Goal: Navigation & Orientation: Understand site structure

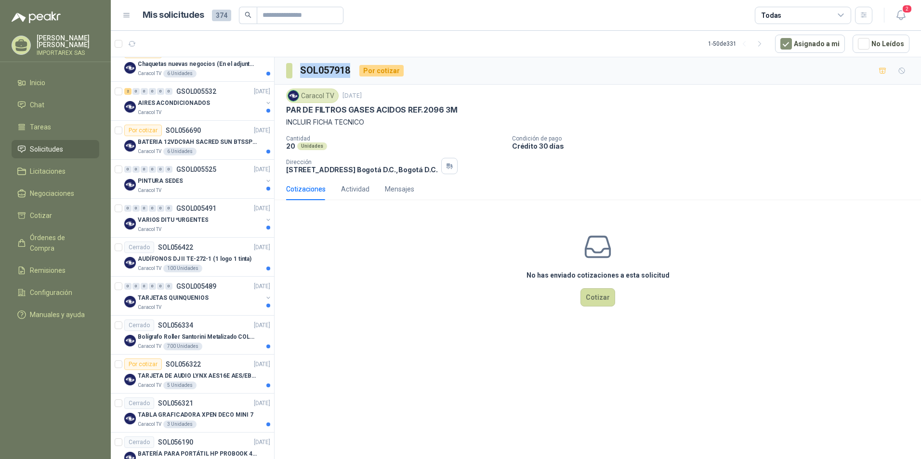
scroll to position [876, 0]
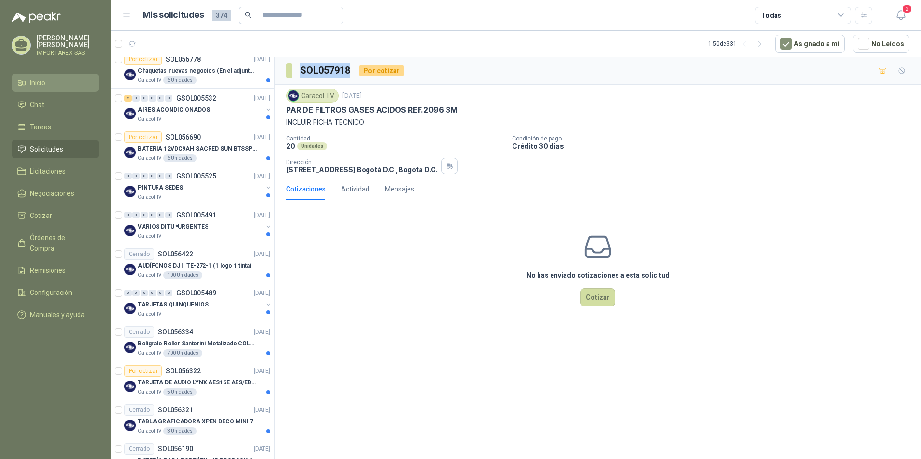
click at [56, 85] on li "Inicio" at bounding box center [55, 83] width 76 height 11
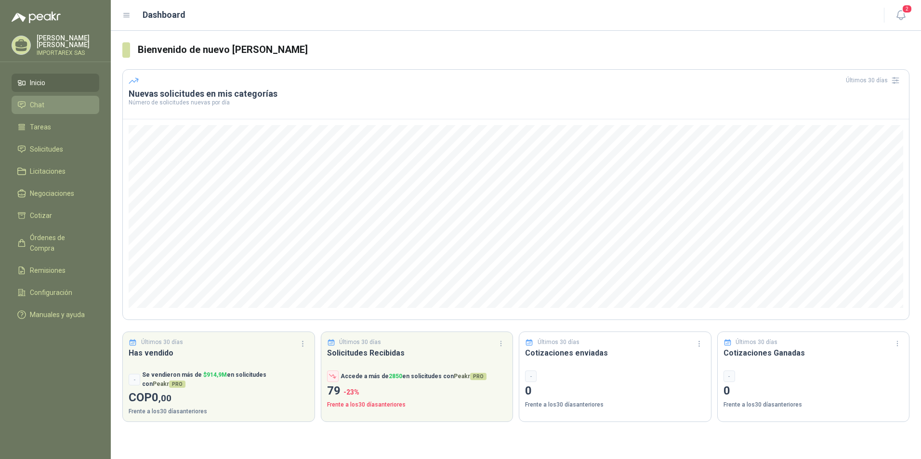
click at [47, 105] on li "Chat" at bounding box center [55, 105] width 76 height 11
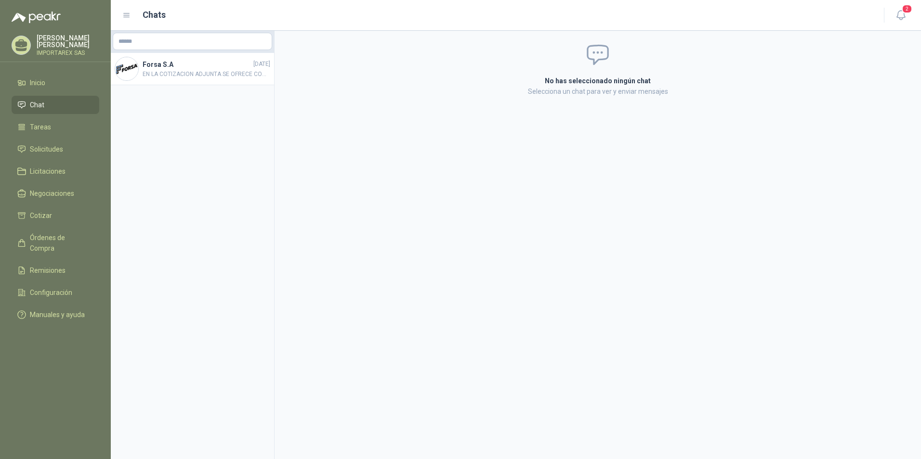
click at [70, 117] on ul "Inicio Chat Tareas Solicitudes Licitaciones Negociaciones Cotizar Órdenes de Co…" at bounding box center [55, 201] width 111 height 254
click at [68, 130] on li "Tareas" at bounding box center [55, 127] width 76 height 11
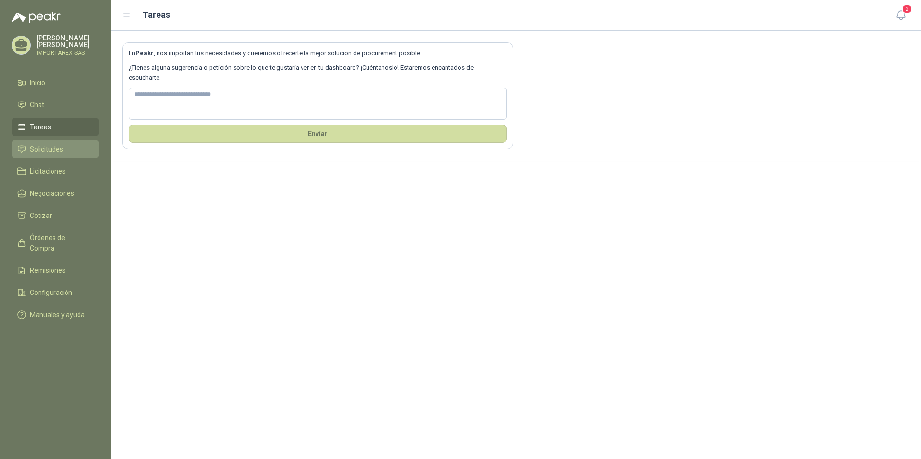
click at [64, 155] on link "Solicitudes" at bounding box center [56, 149] width 88 height 18
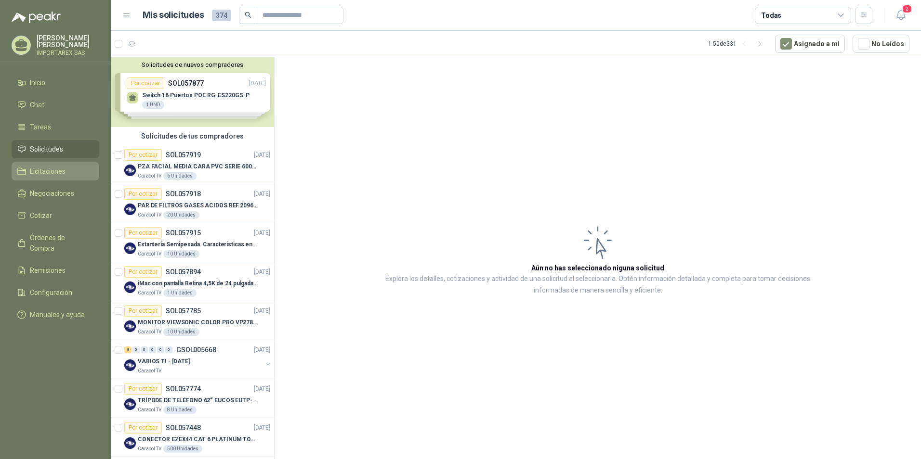
click at [67, 180] on link "Licitaciones" at bounding box center [56, 171] width 88 height 18
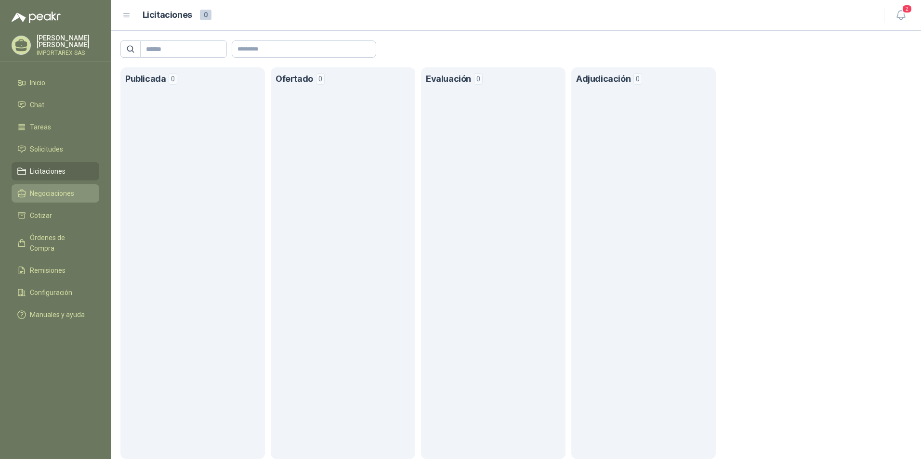
click at [79, 190] on li "Negociaciones" at bounding box center [55, 193] width 76 height 11
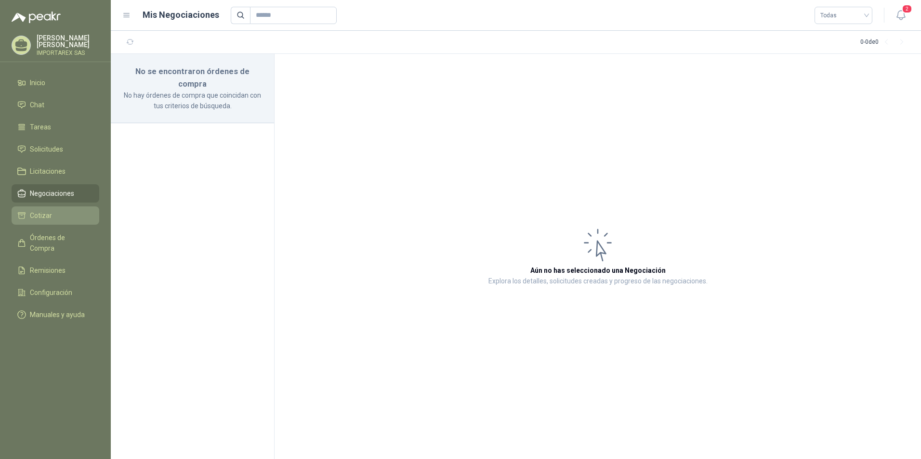
click at [54, 213] on li "Cotizar" at bounding box center [55, 215] width 76 height 11
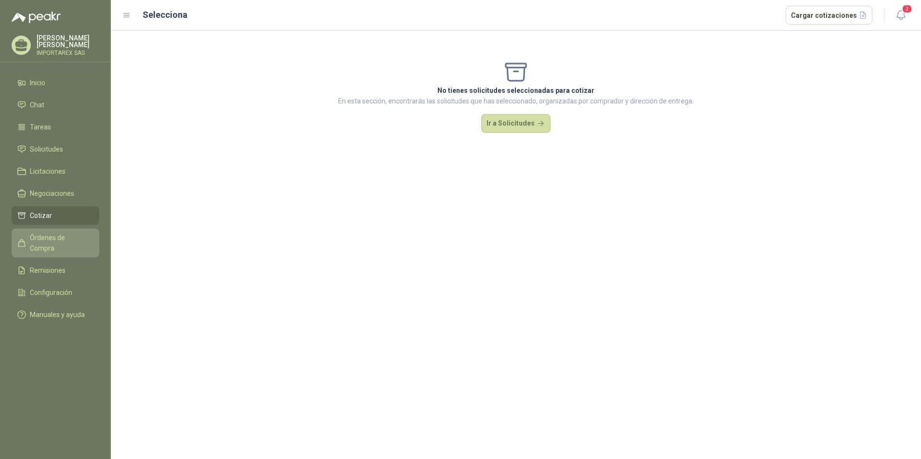
click at [54, 245] on link "Órdenes de Compra" at bounding box center [56, 243] width 88 height 29
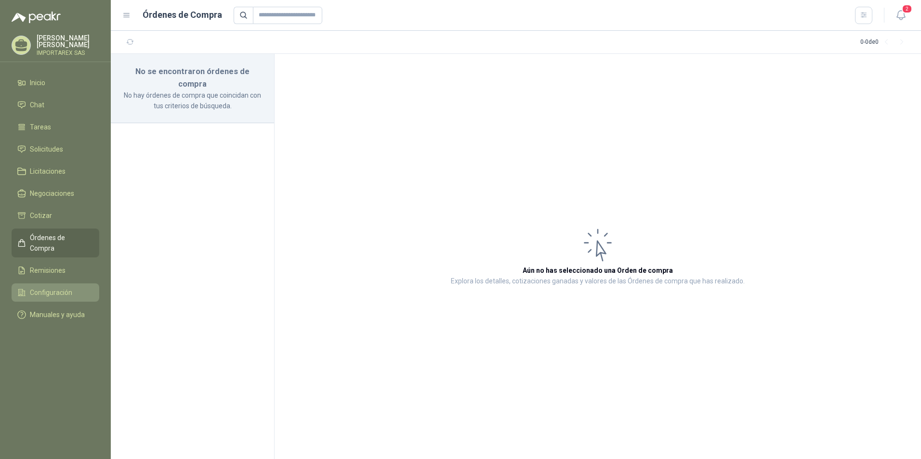
drag, startPoint x: 55, startPoint y: 273, endPoint x: 53, endPoint y: 288, distance: 15.5
click at [55, 273] on ul "Inicio Chat Tareas Solicitudes Licitaciones Negociaciones Cotizar Órdenes de Co…" at bounding box center [55, 201] width 111 height 254
click at [55, 265] on span "Remisiones" at bounding box center [48, 270] width 36 height 11
click at [55, 284] on link "Configuración" at bounding box center [56, 293] width 88 height 18
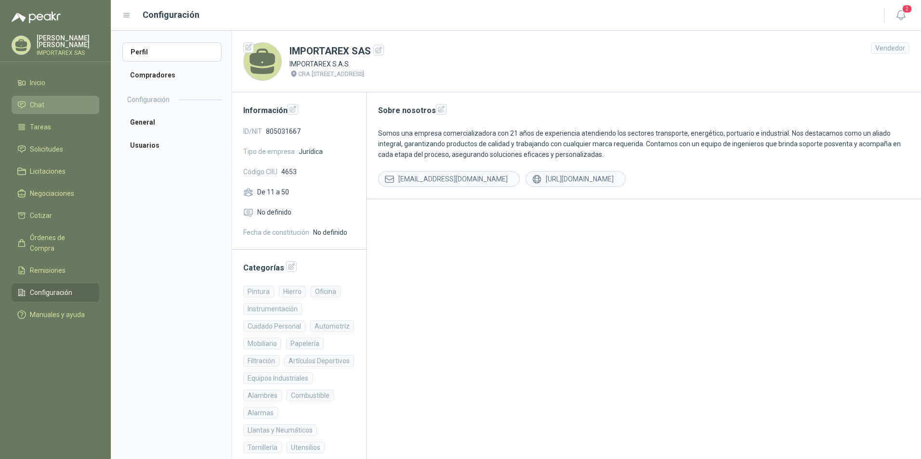
click at [72, 104] on li "Chat" at bounding box center [55, 105] width 76 height 11
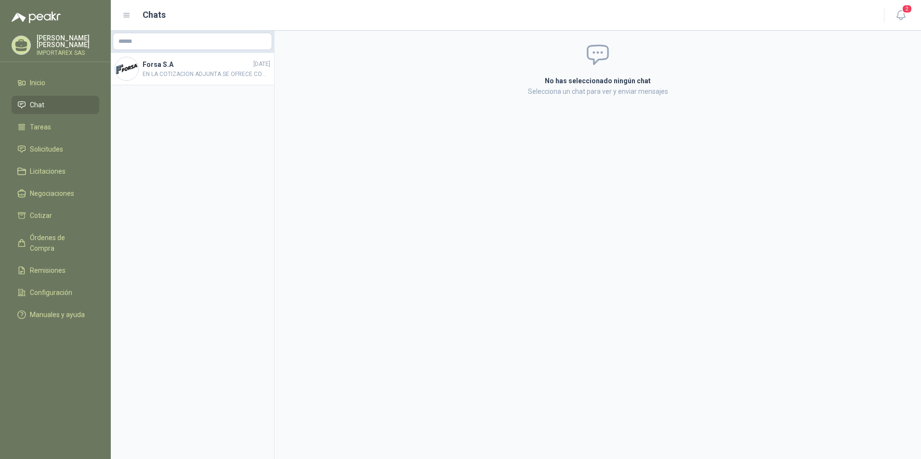
click at [66, 54] on p "IMPORTAREX SAS" at bounding box center [68, 53] width 63 height 6
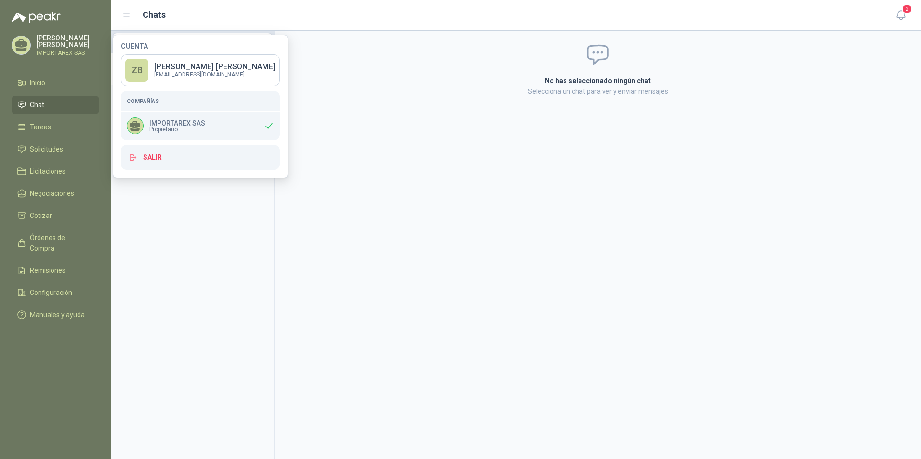
click at [349, 406] on div "No has seleccionado ningún chat Selecciona un chat para ver y enviar mensajes" at bounding box center [598, 245] width 646 height 429
